Goal: Task Accomplishment & Management: Use online tool/utility

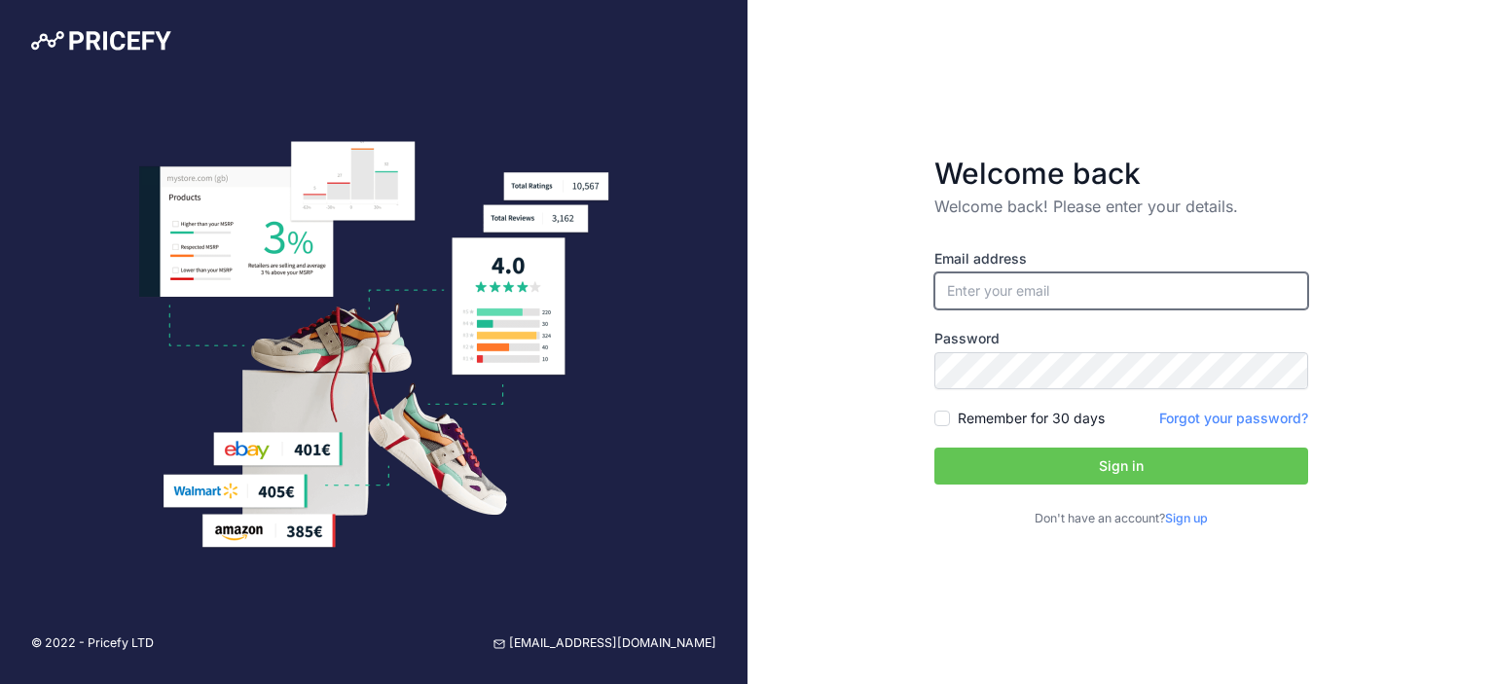
type input "[PERSON_NAME][EMAIL_ADDRESS][PERSON_NAME][DOMAIN_NAME]"
click at [1004, 298] on input "[PERSON_NAME][EMAIL_ADDRESS][PERSON_NAME][DOMAIN_NAME]" at bounding box center [1121, 290] width 374 height 37
click at [999, 466] on button "Sign in" at bounding box center [1121, 466] width 374 height 37
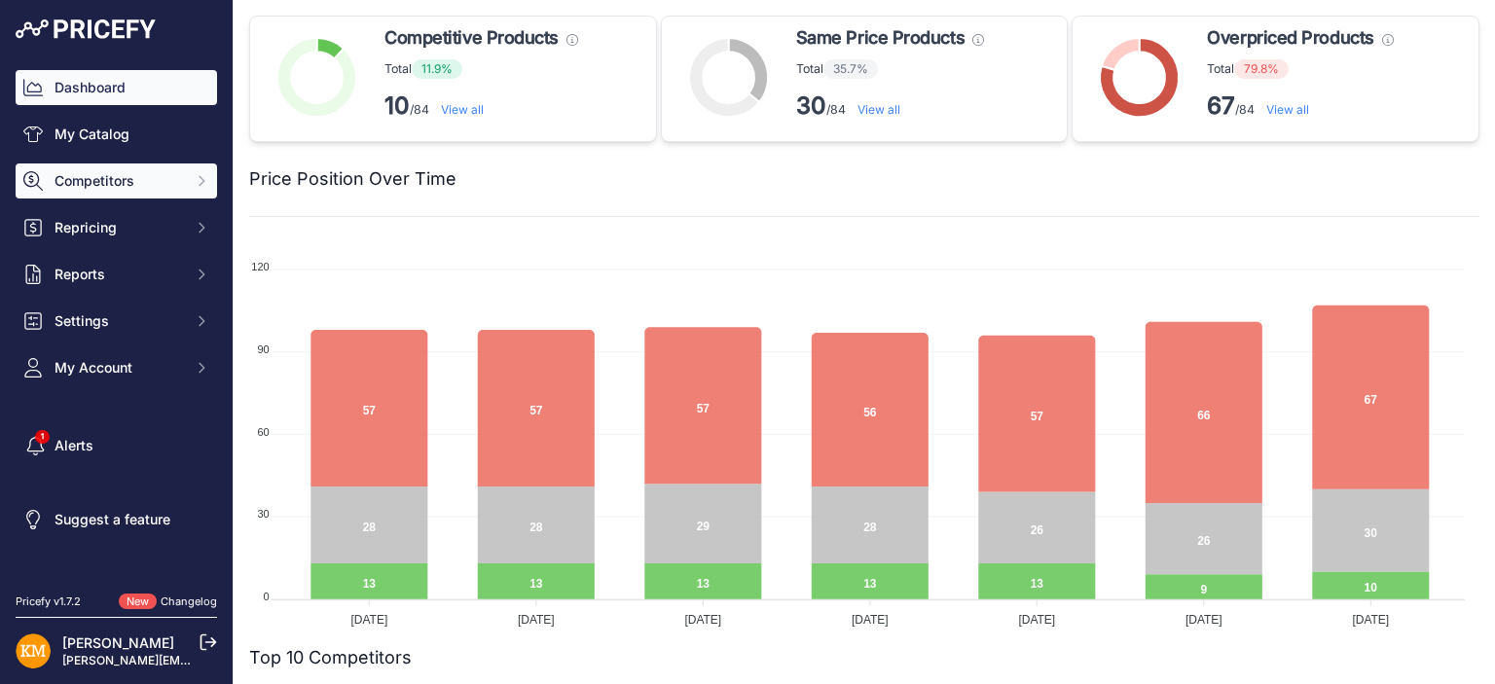
click at [143, 180] on span "Competitors" at bounding box center [117, 180] width 127 height 19
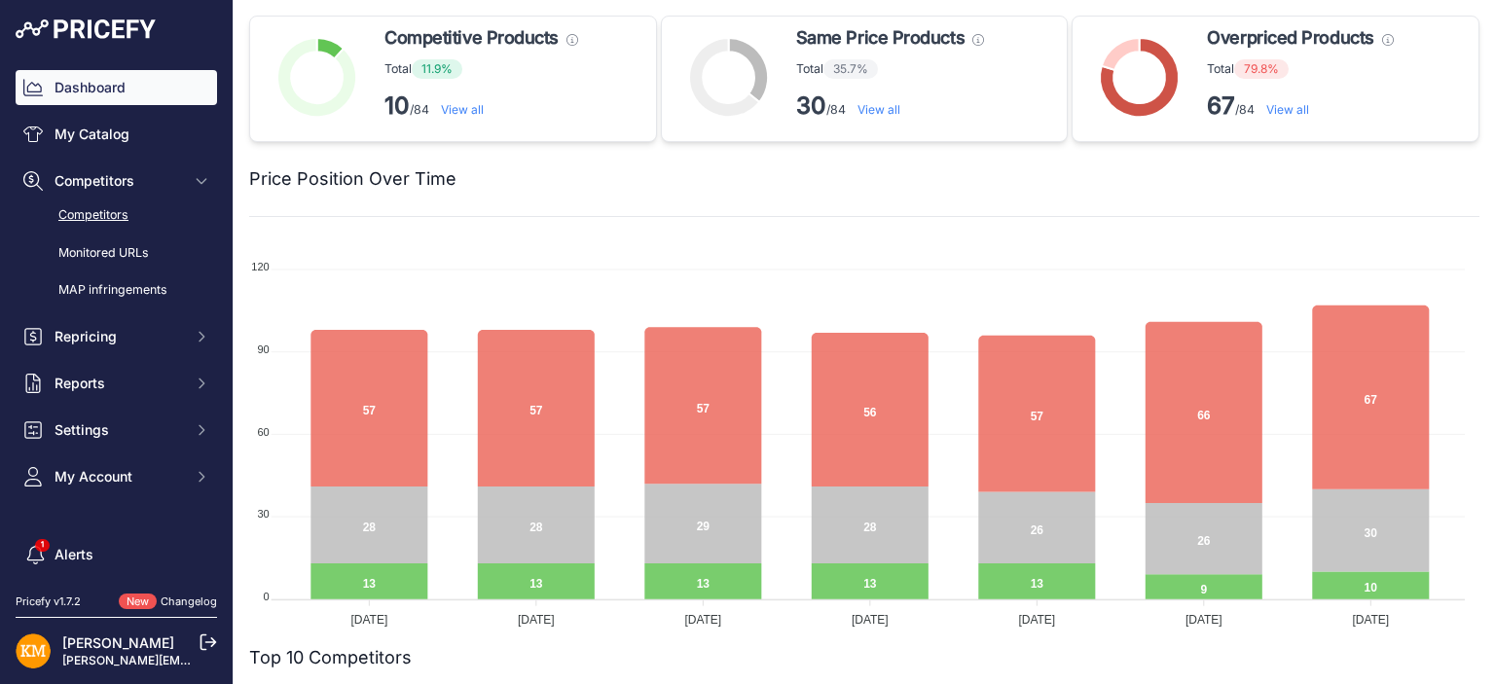
click at [114, 220] on link "Competitors" at bounding box center [116, 216] width 201 height 34
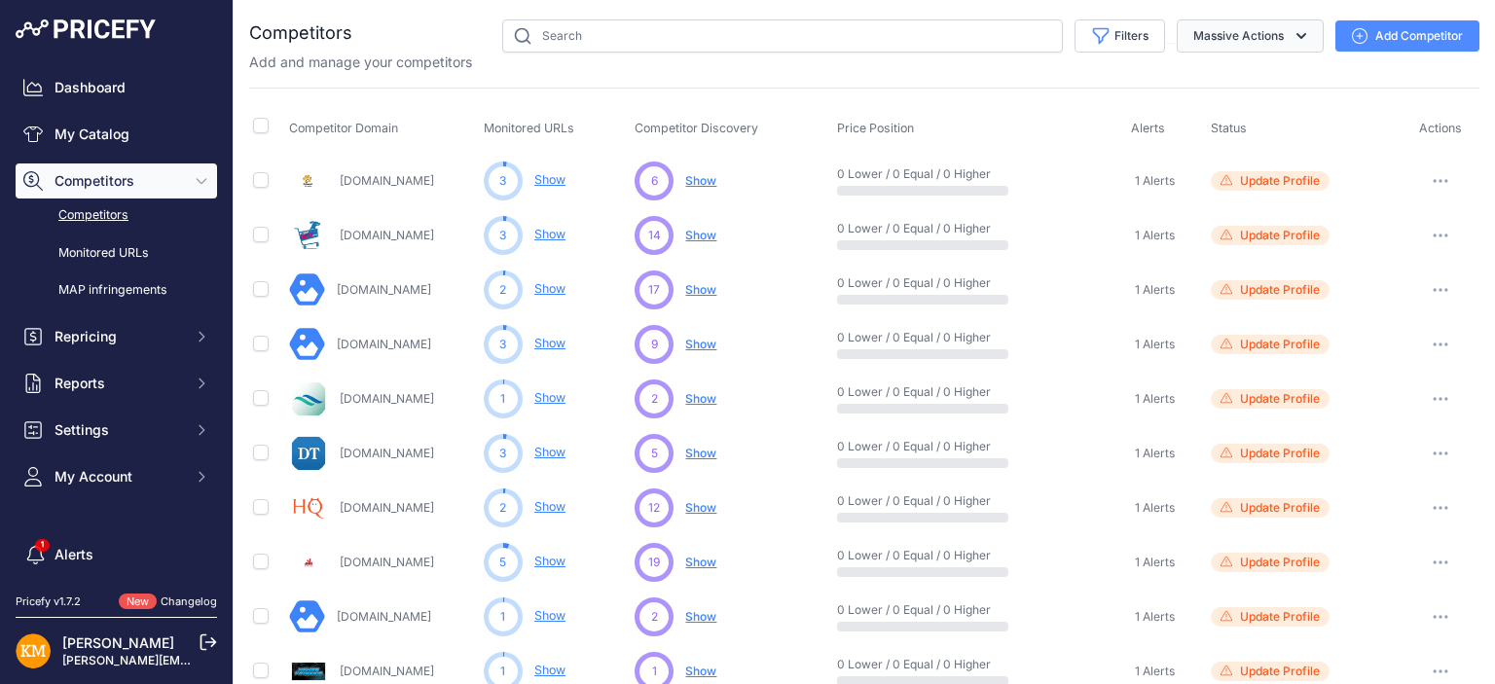
click at [1257, 34] on button "Massive Actions" at bounding box center [1249, 35] width 147 height 33
click at [257, 127] on input "checkbox" at bounding box center [261, 126] width 16 height 16
checkbox input "true"
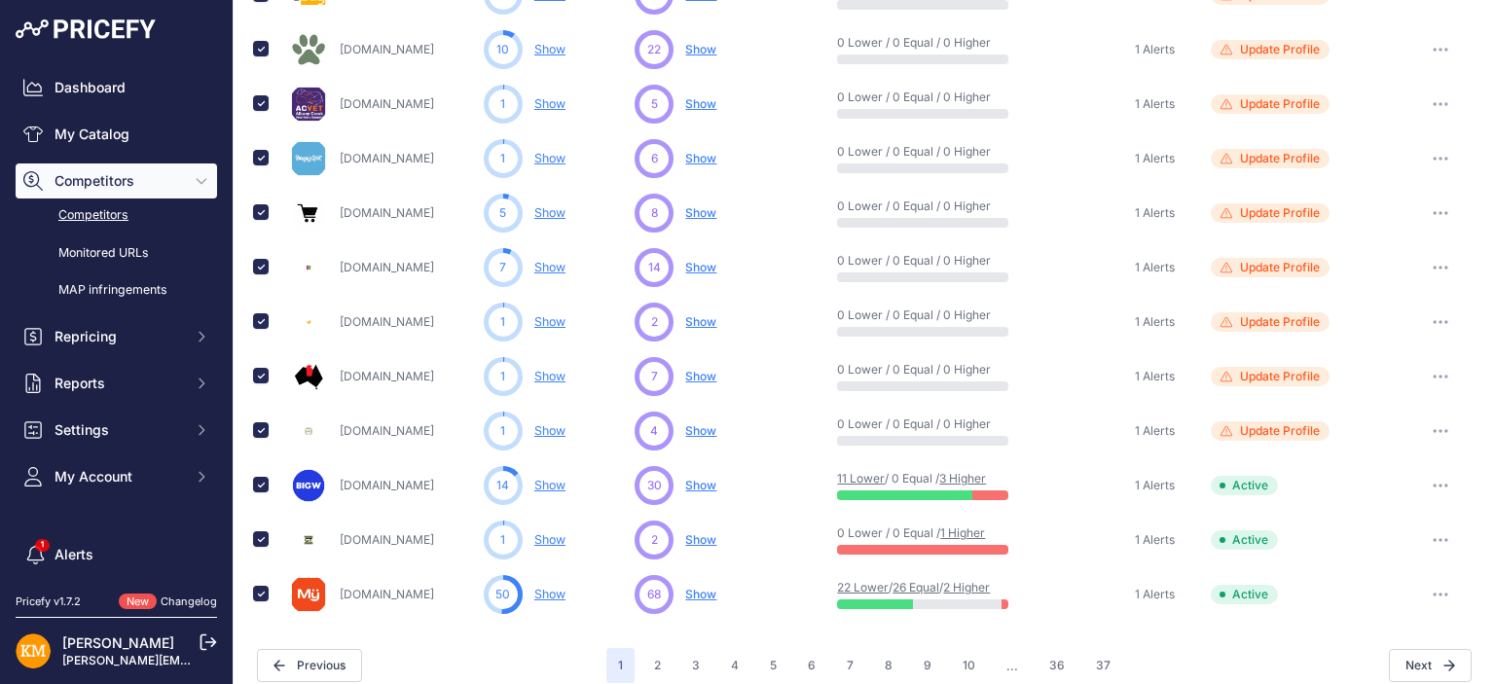
scroll to position [946, 0]
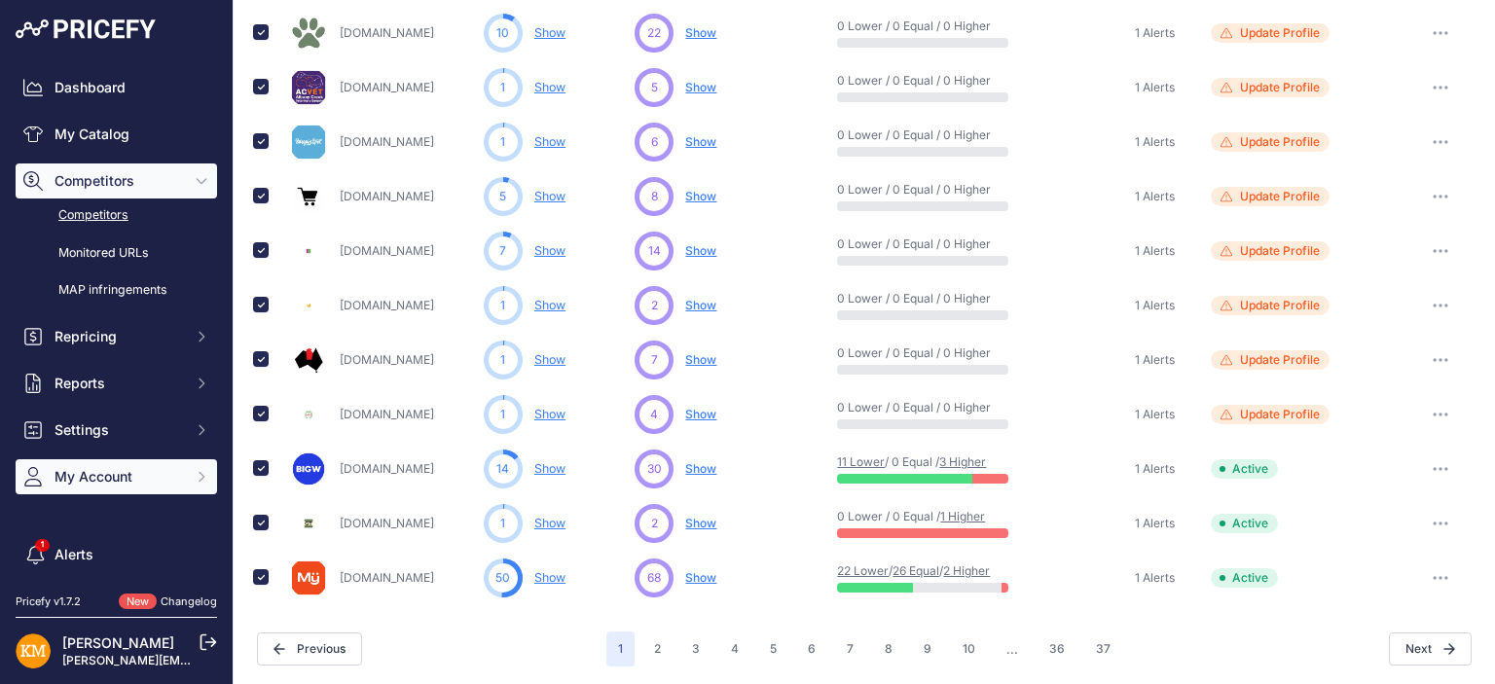
click at [84, 486] on span "My Account" at bounding box center [117, 476] width 127 height 19
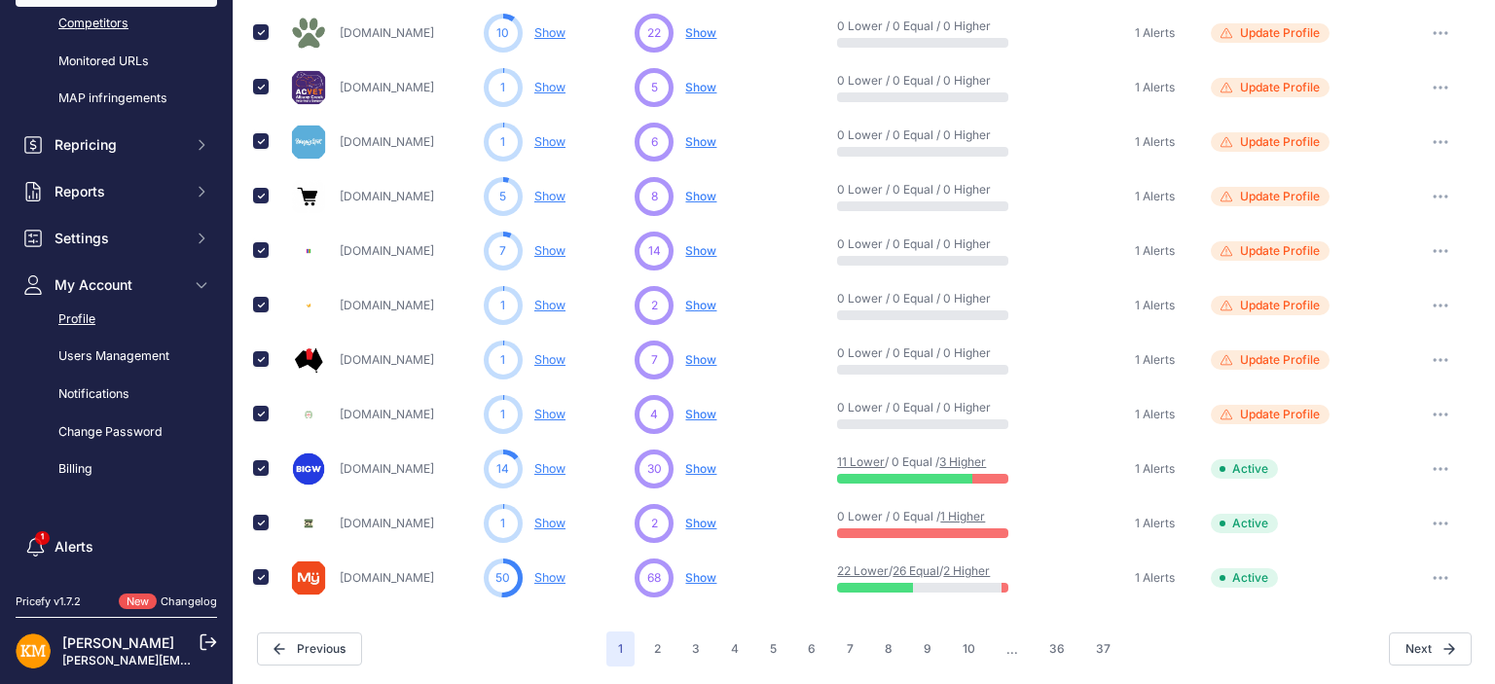
scroll to position [195, 0]
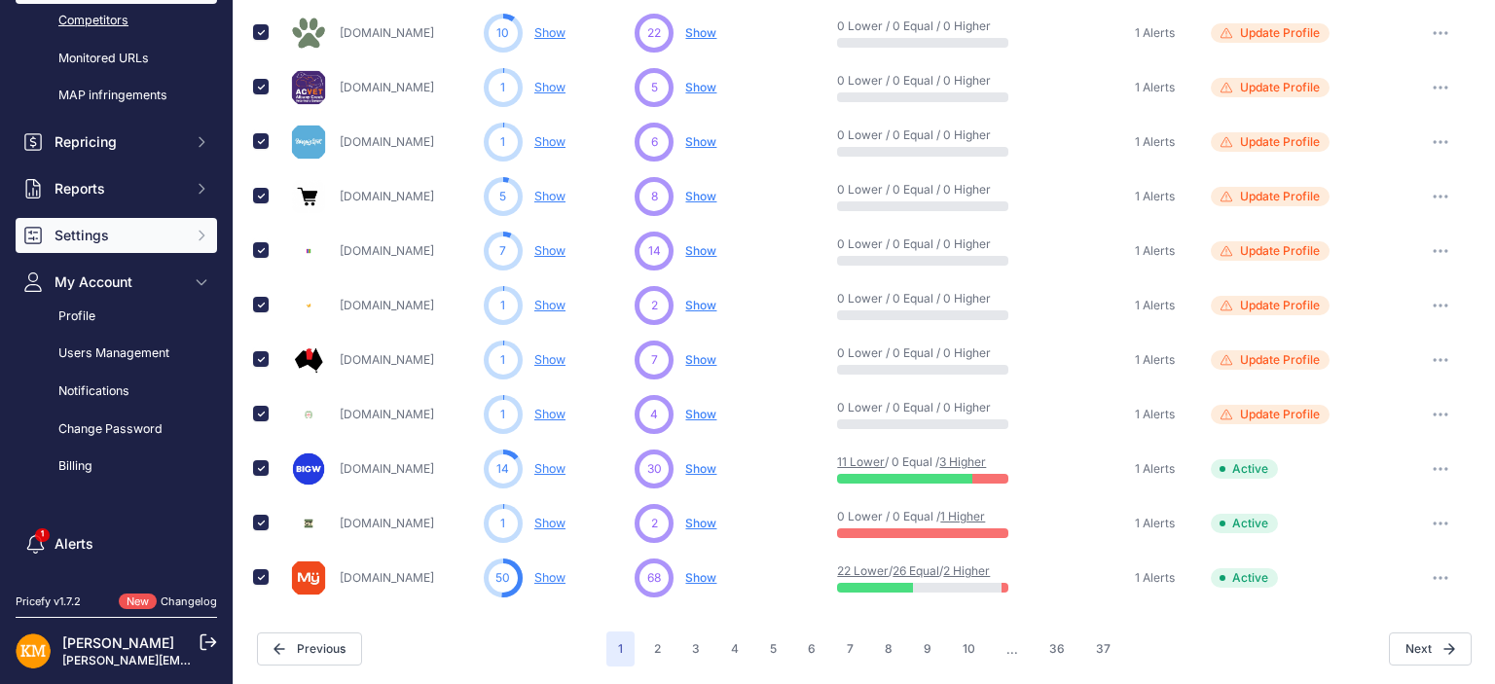
click at [144, 236] on span "Settings" at bounding box center [117, 235] width 127 height 19
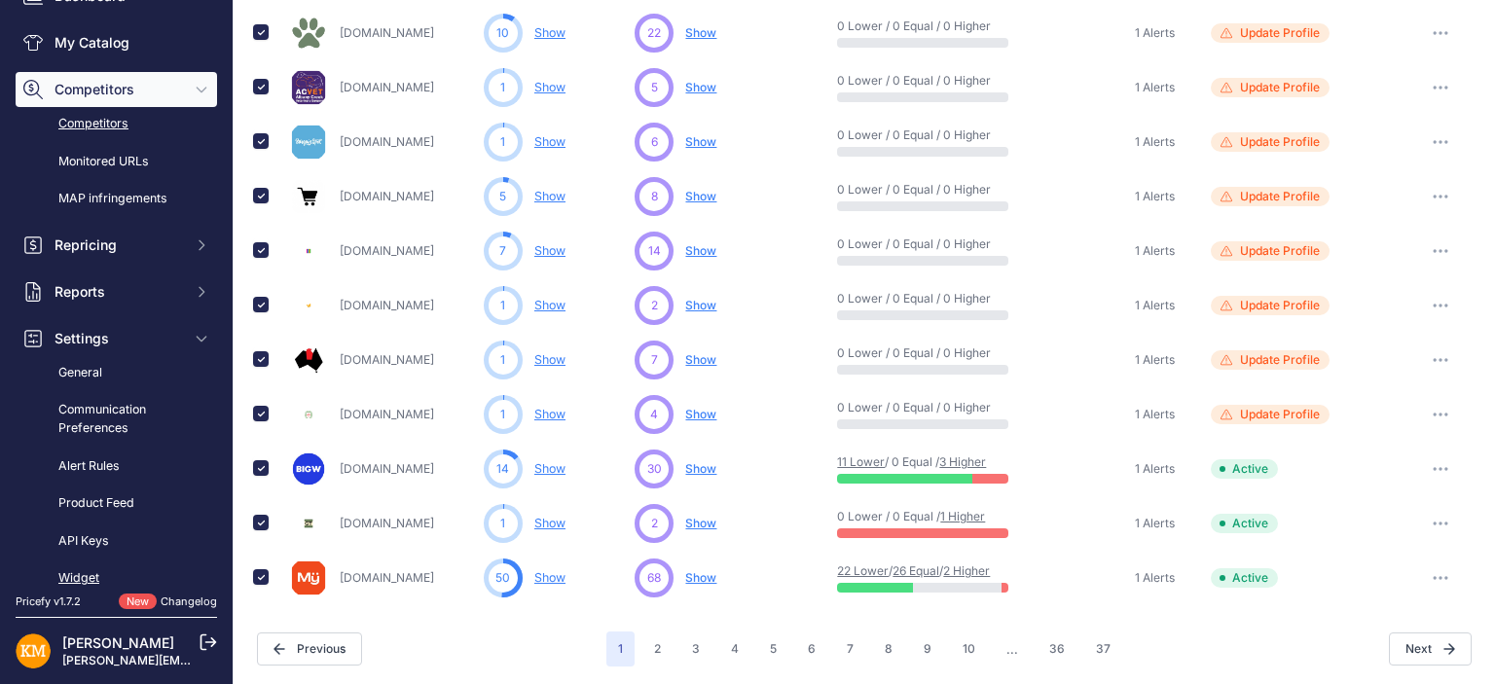
scroll to position [0, 0]
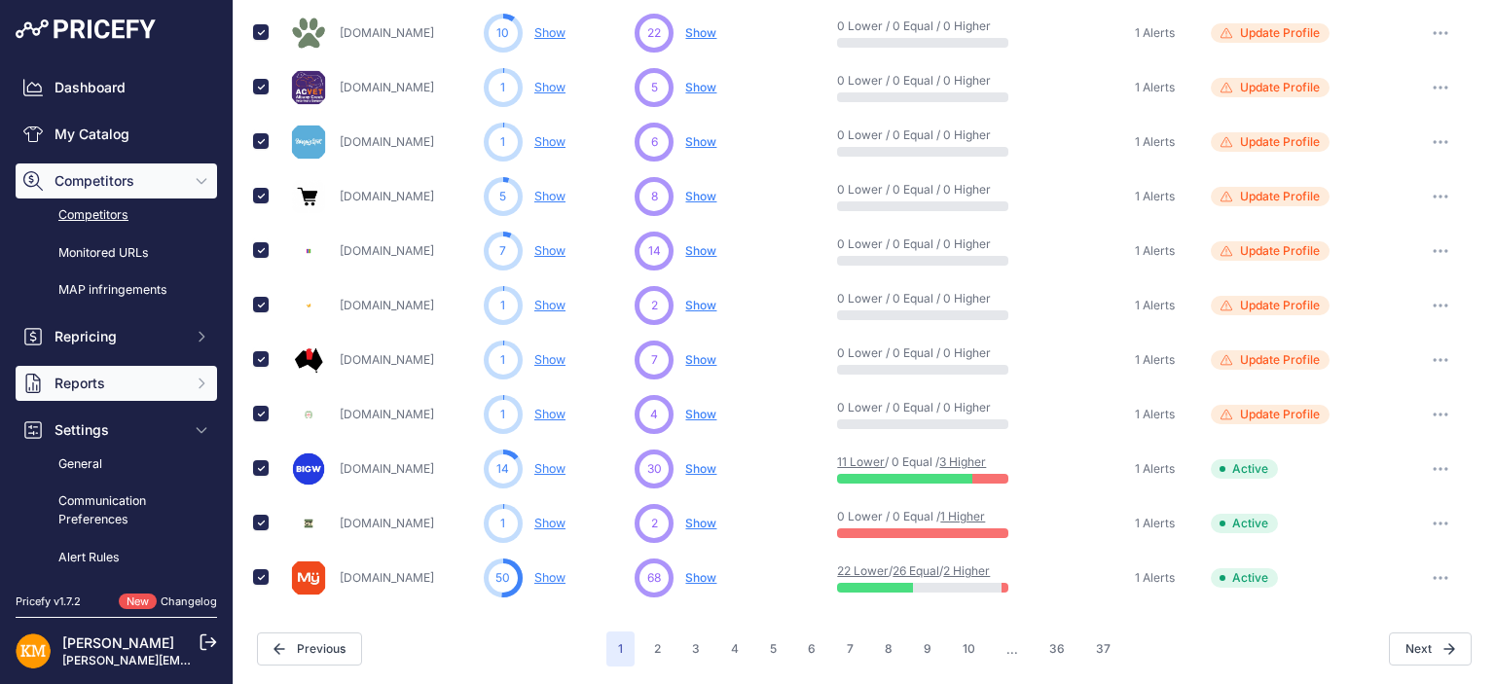
click at [194, 389] on icon "Sidebar" at bounding box center [202, 384] width 16 height 16
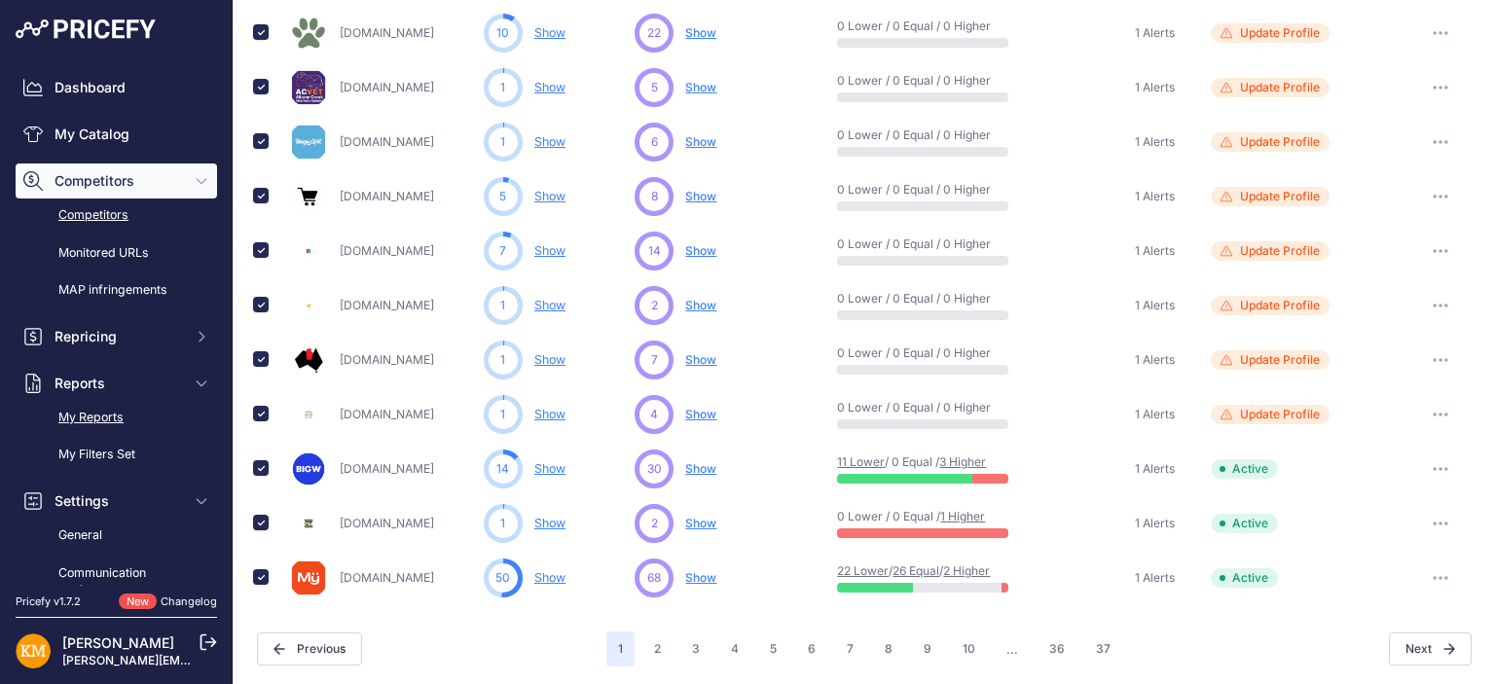
click at [109, 419] on link "My Reports" at bounding box center [116, 418] width 201 height 34
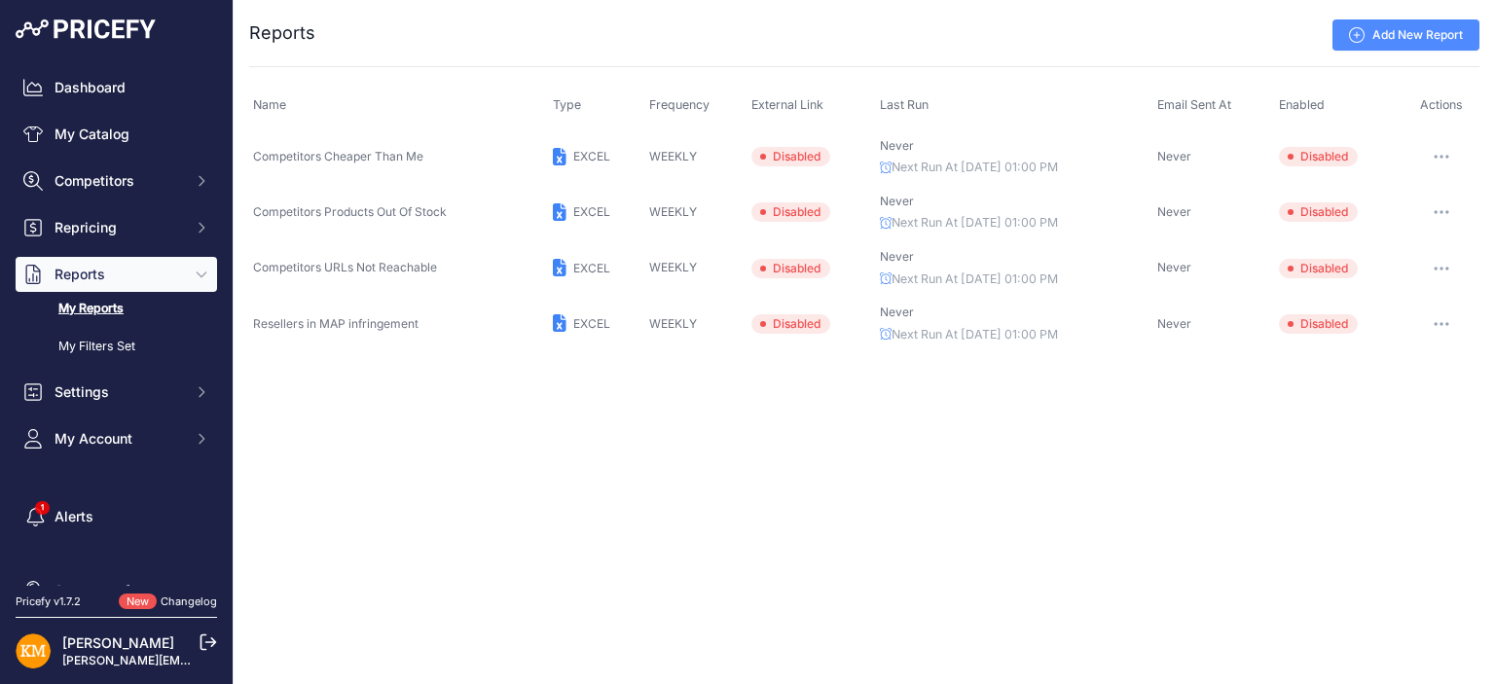
click at [1439, 155] on icon "button" at bounding box center [1441, 157] width 16 height 4
click at [1389, 254] on button "Enable" at bounding box center [1413, 259] width 125 height 31
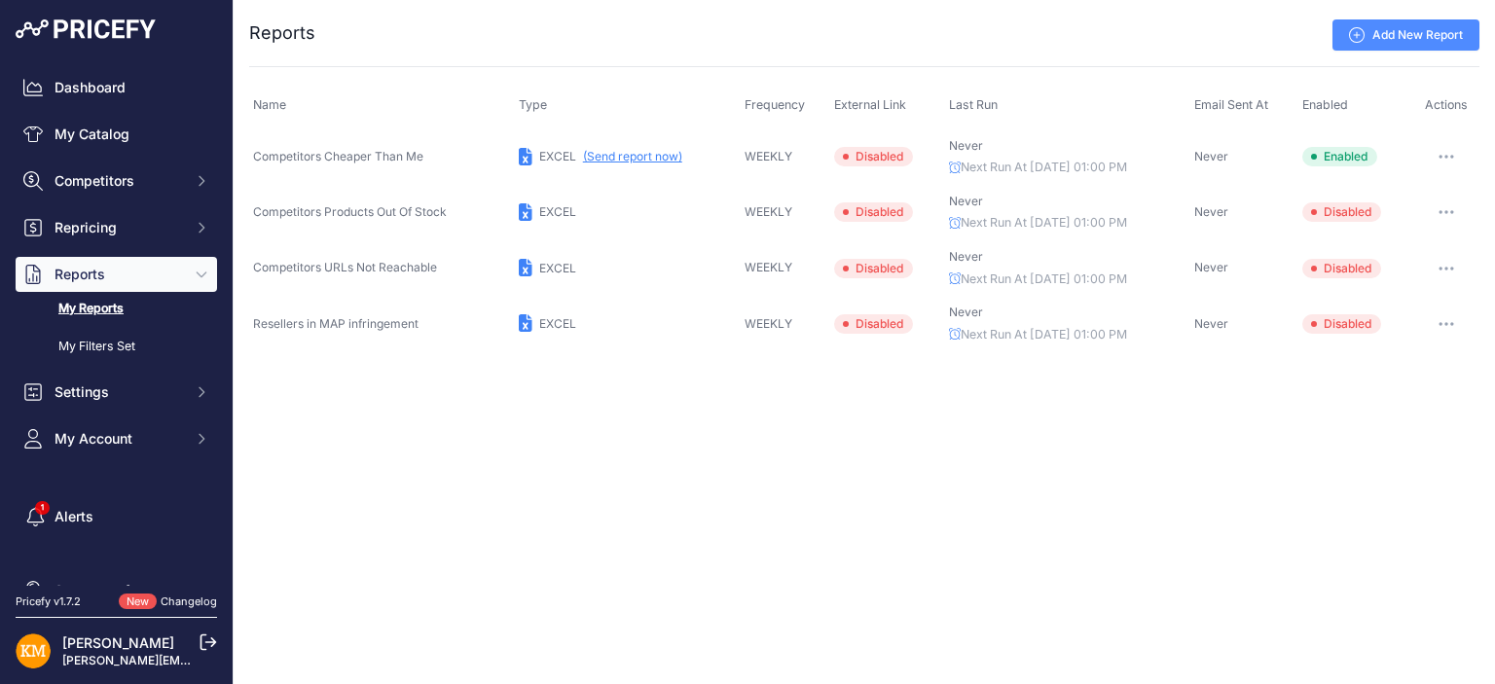
click at [1447, 322] on icon "button" at bounding box center [1446, 324] width 16 height 4
click at [0, 0] on button "Enable" at bounding box center [0, 0] width 0 height 0
click at [646, 324] on button "(Send report now)" at bounding box center [632, 324] width 99 height 16
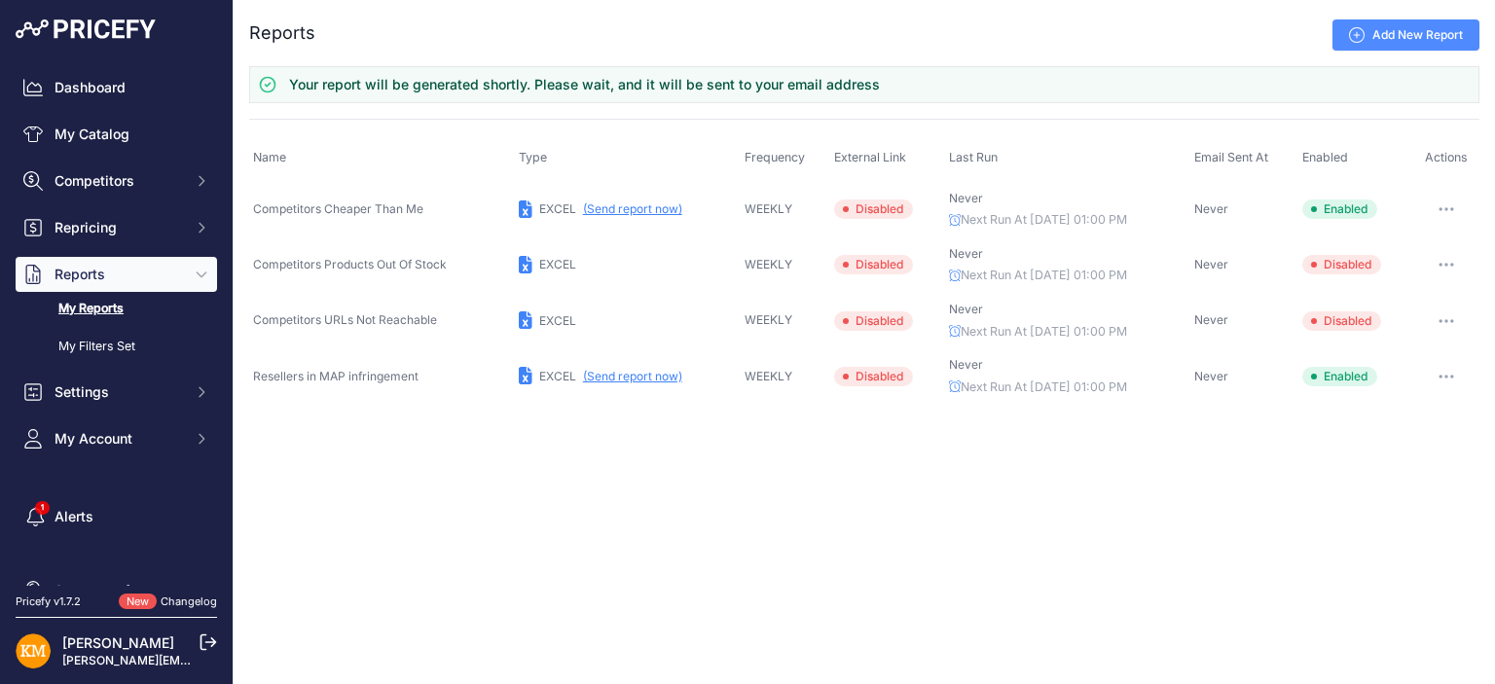
click at [642, 205] on button "(Send report now)" at bounding box center [632, 209] width 99 height 16
click at [194, 222] on icon "Sidebar" at bounding box center [202, 228] width 16 height 16
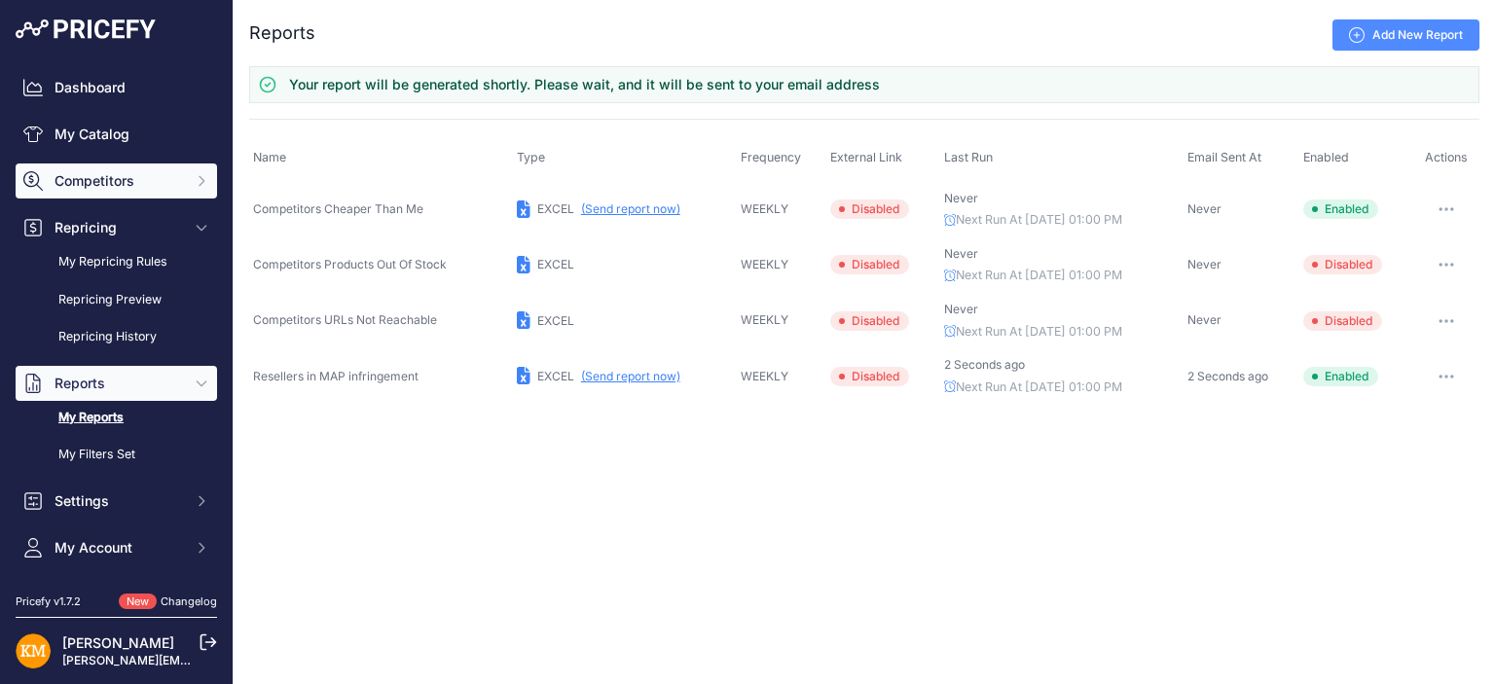
click at [194, 181] on icon "Sidebar" at bounding box center [202, 181] width 16 height 16
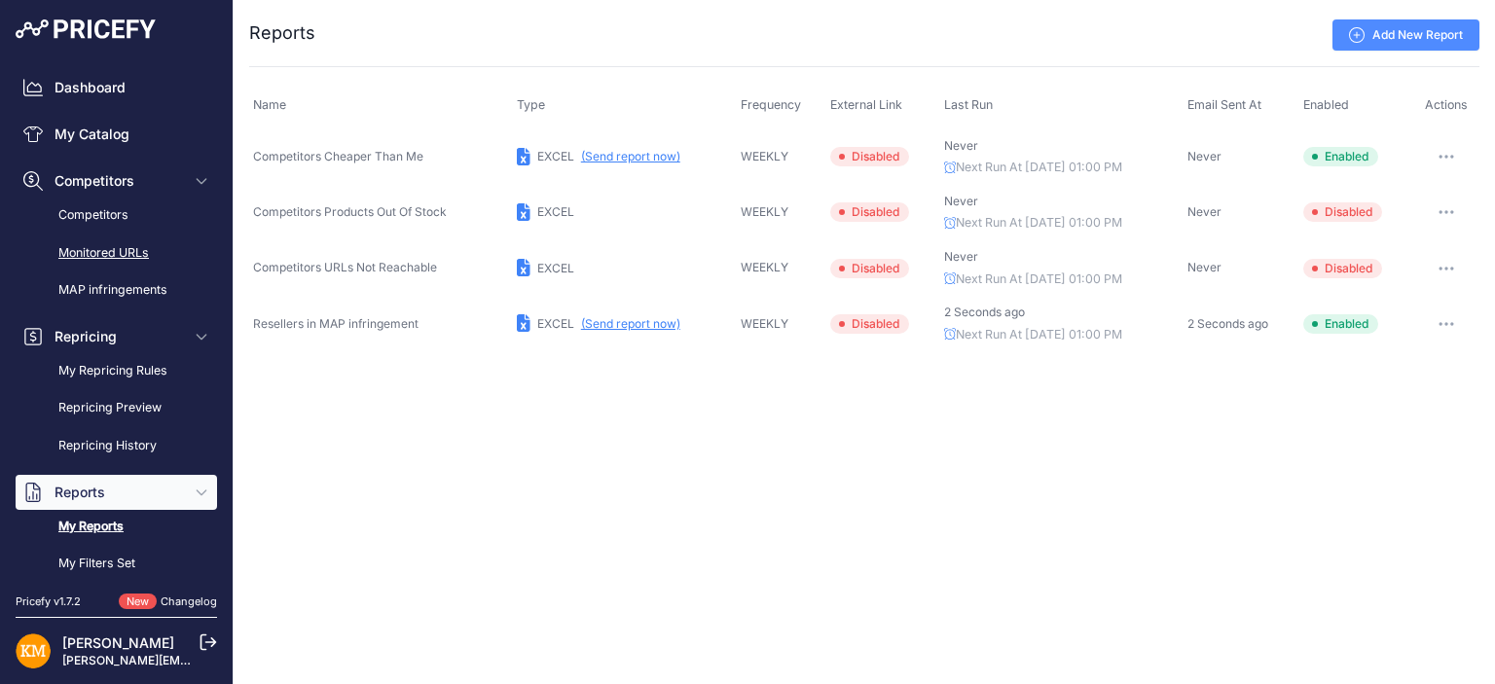
click at [139, 256] on link "Monitored URLs" at bounding box center [116, 253] width 201 height 34
click at [127, 252] on link "Monitored URLs" at bounding box center [116, 253] width 201 height 34
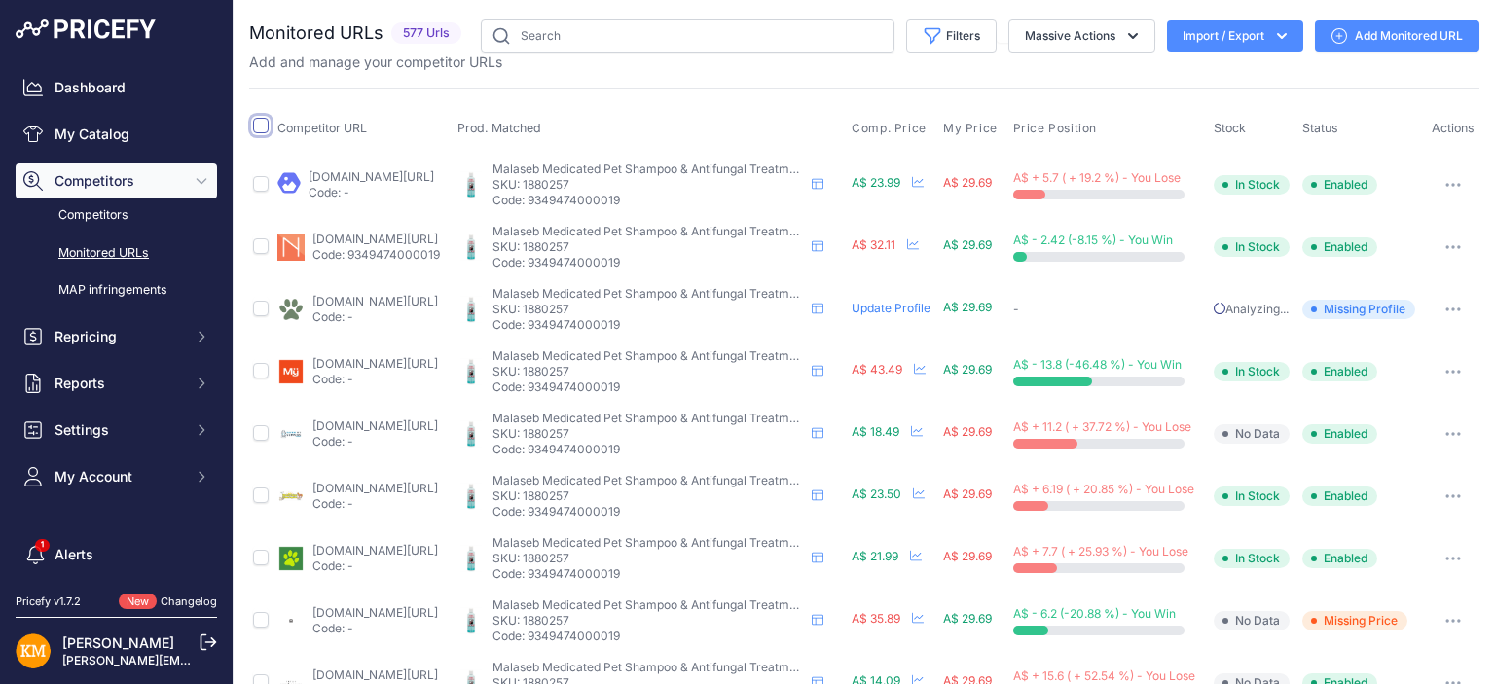
click at [264, 128] on input "checkbox" at bounding box center [261, 126] width 16 height 16
checkbox input "true"
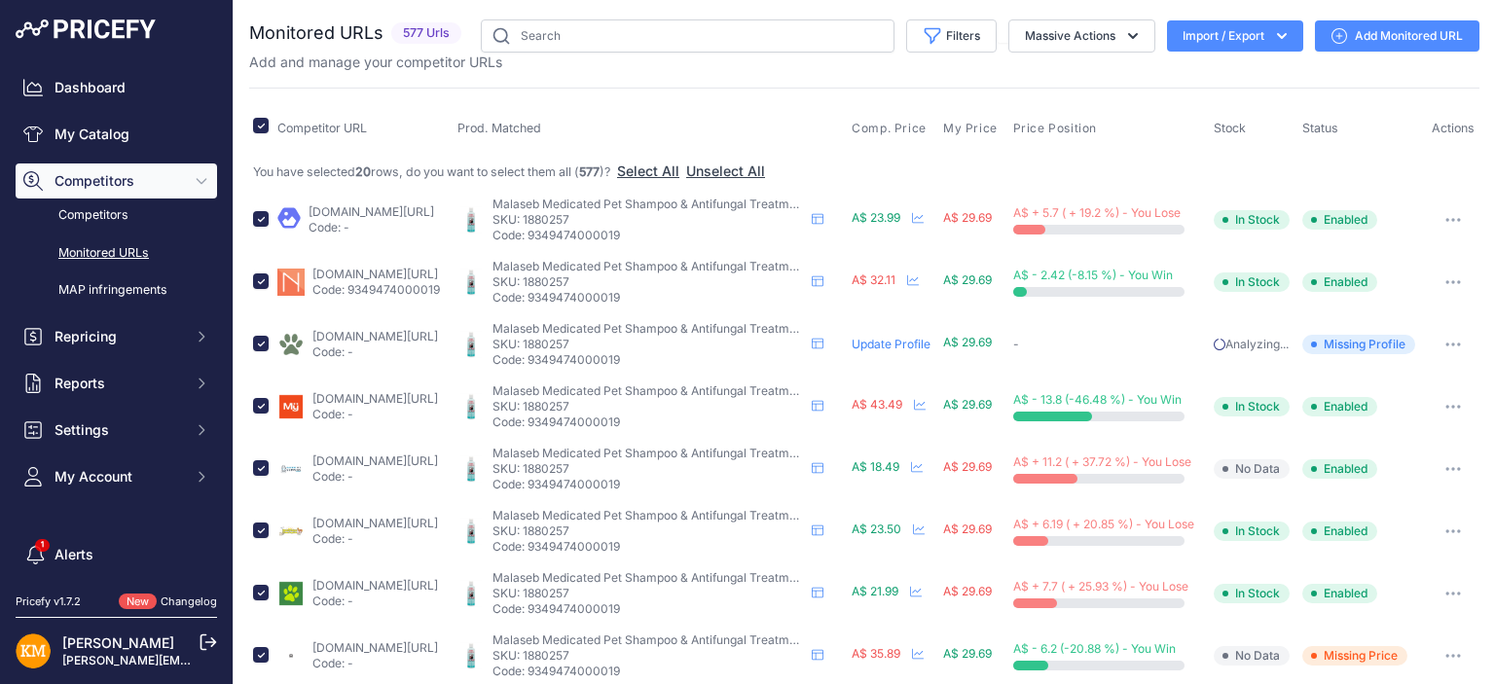
click at [1272, 35] on icon "button" at bounding box center [1281, 35] width 19 height 19
click at [1217, 113] on div "Export" at bounding box center [1233, 111] width 156 height 35
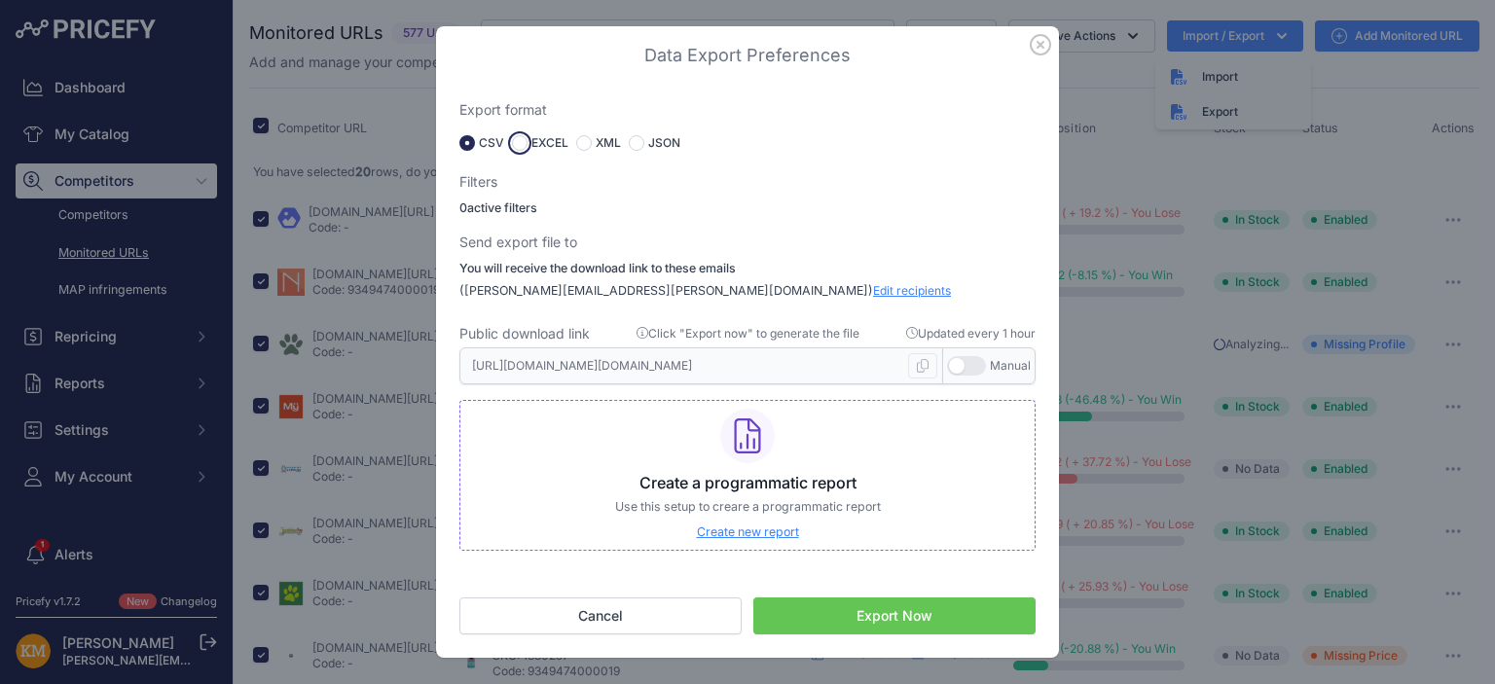
click at [522, 143] on input "radio" at bounding box center [520, 143] width 16 height 16
radio input "true"
type input "[URL][DOMAIN_NAME][DOMAIN_NAME]"
click at [860, 619] on button "Export Now" at bounding box center [894, 615] width 282 height 37
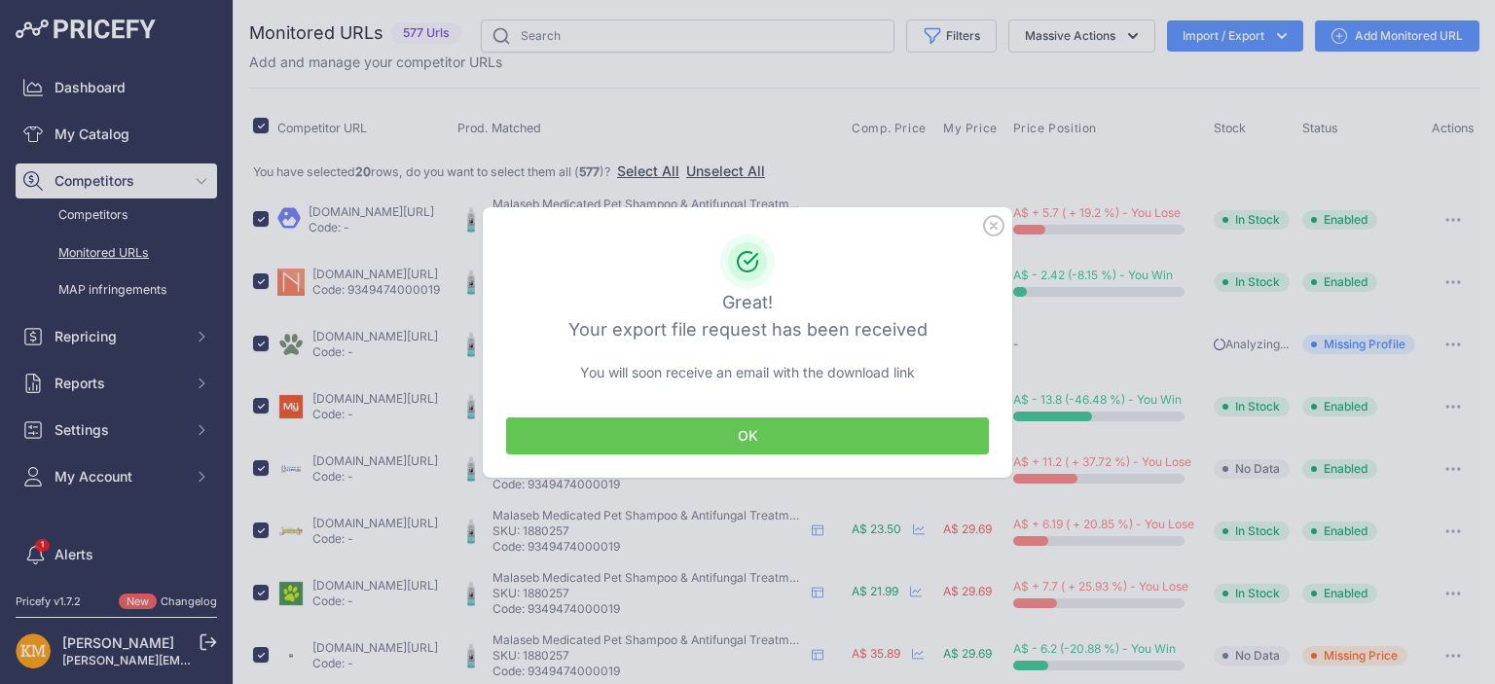
click at [739, 437] on button "OK" at bounding box center [747, 435] width 483 height 37
